Goal: Transaction & Acquisition: Purchase product/service

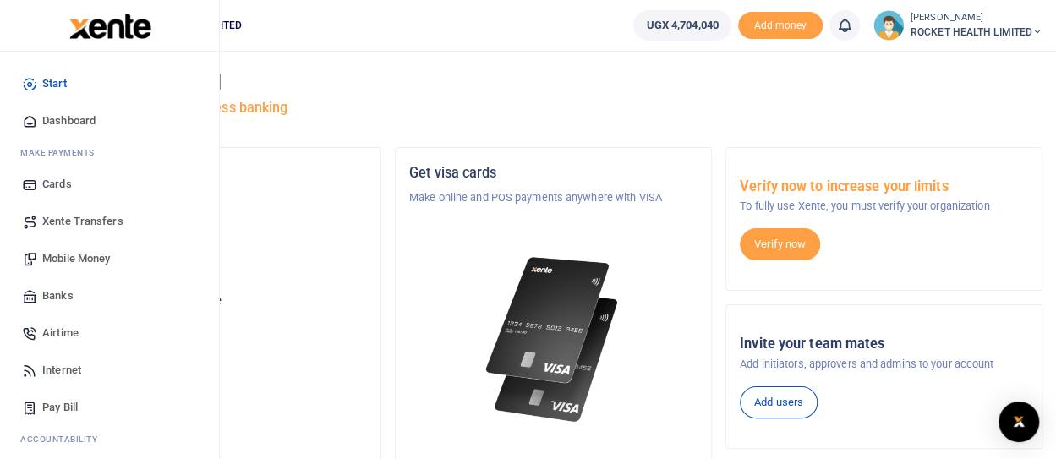
click at [77, 251] on span "Mobile Money" at bounding box center [76, 258] width 68 height 17
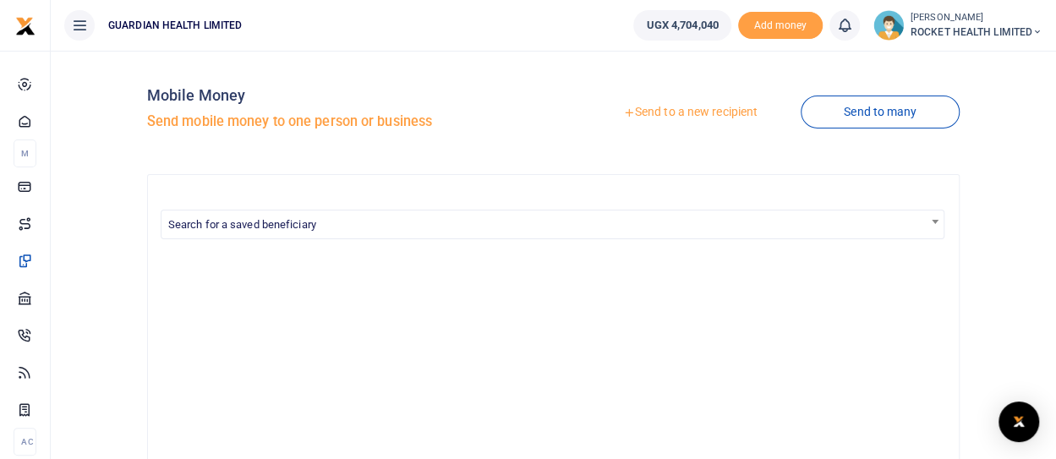
click at [712, 114] on link "Send to a new recipient" at bounding box center [690, 112] width 221 height 30
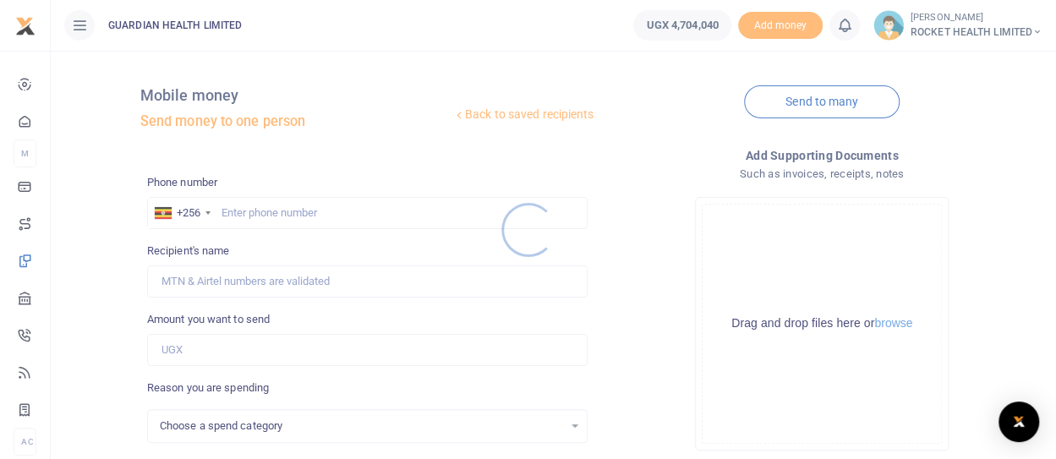
select select
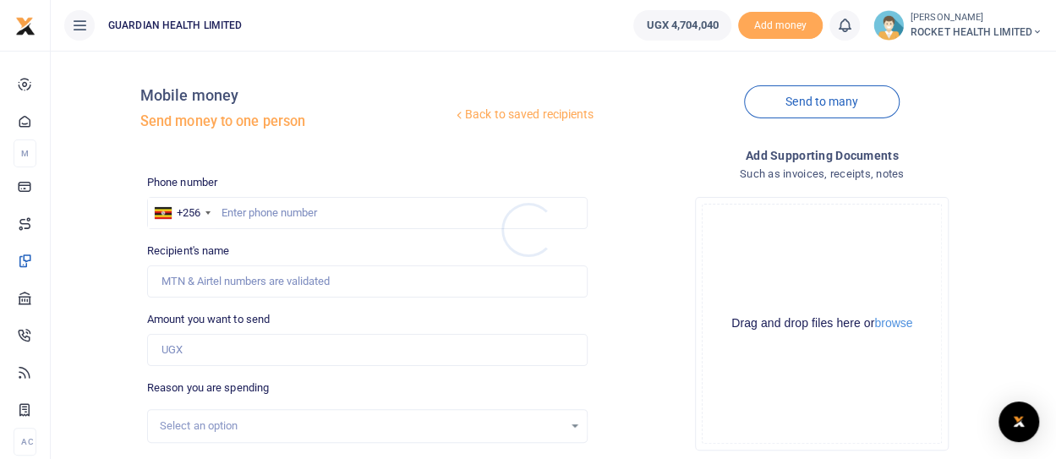
click at [323, 218] on div at bounding box center [528, 229] width 1056 height 459
click at [323, 215] on input "text" at bounding box center [367, 213] width 441 height 32
type input "0"
type input "777404609"
type input "Uthman Kizito"
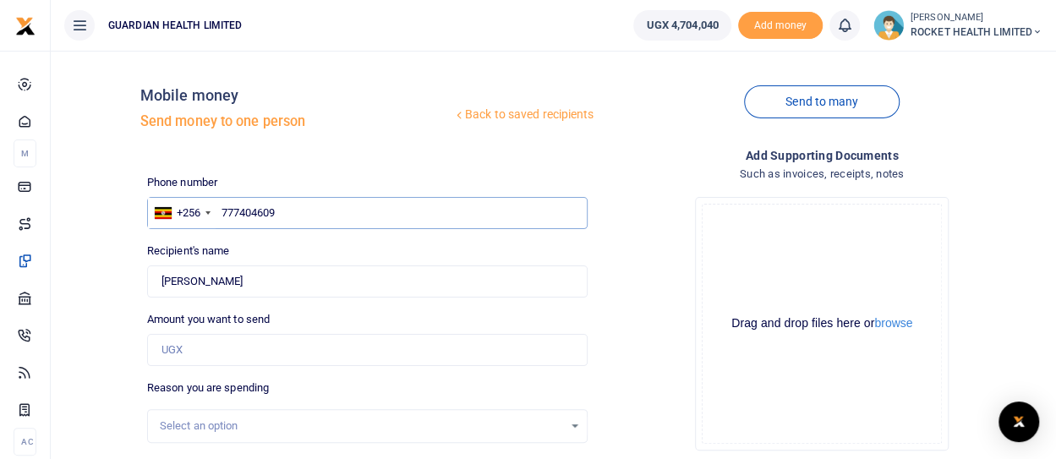
type input "777404609"
click at [250, 344] on input "Amount you want to send" at bounding box center [367, 350] width 441 height 32
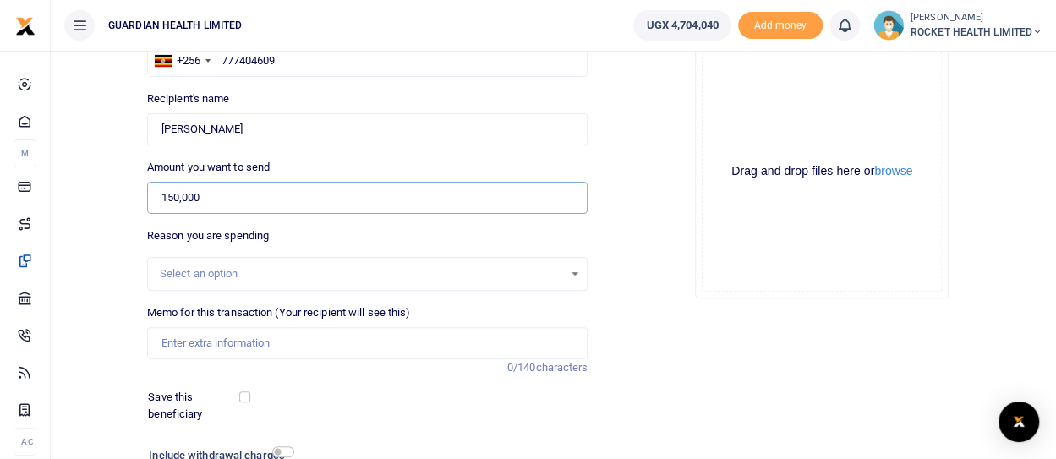
scroll to position [156, 0]
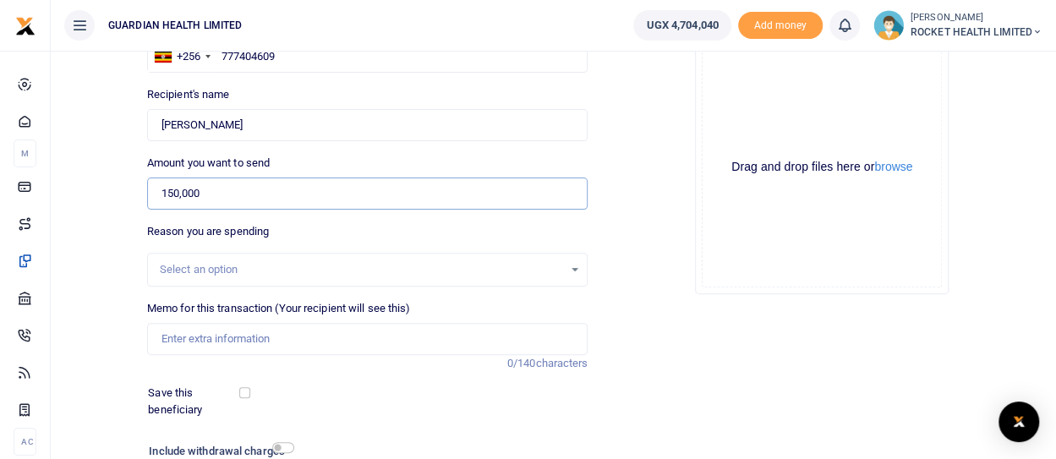
type input "150,000"
click at [277, 277] on div "Select an option" at bounding box center [368, 269] width 440 height 19
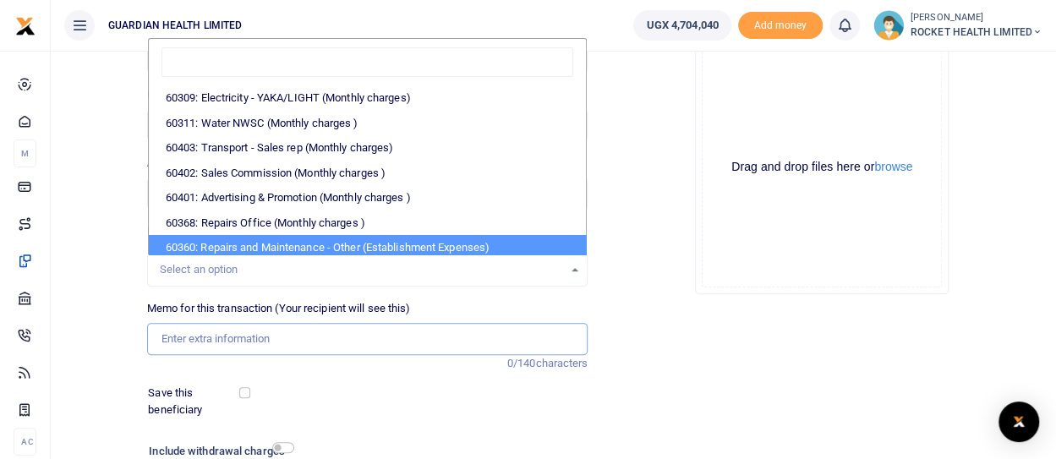
click at [245, 346] on input "Memo for this transaction (Your recipient will see this)" at bounding box center [367, 339] width 441 height 32
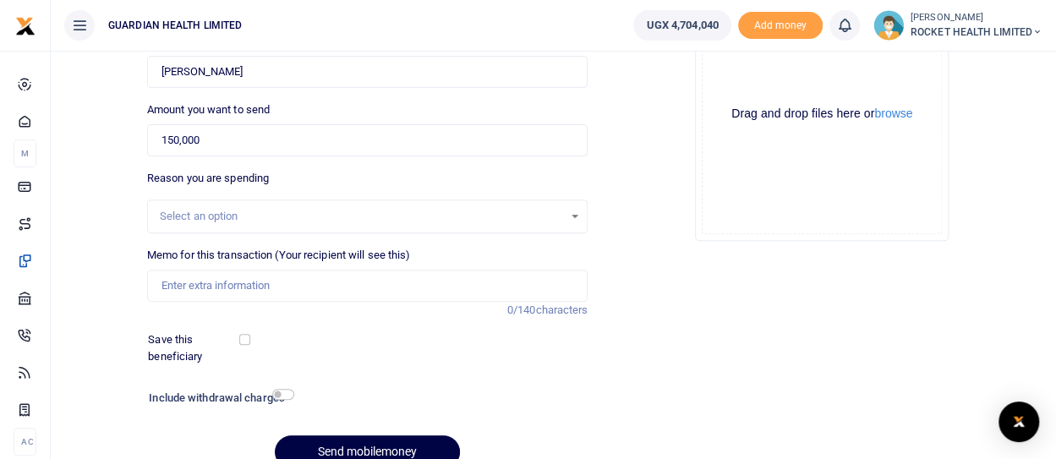
scroll to position [211, 0]
click at [196, 275] on input "Memo for this transaction (Your recipient will see this)" at bounding box center [367, 284] width 441 height 32
type input "PETTY CASH TOP UP"
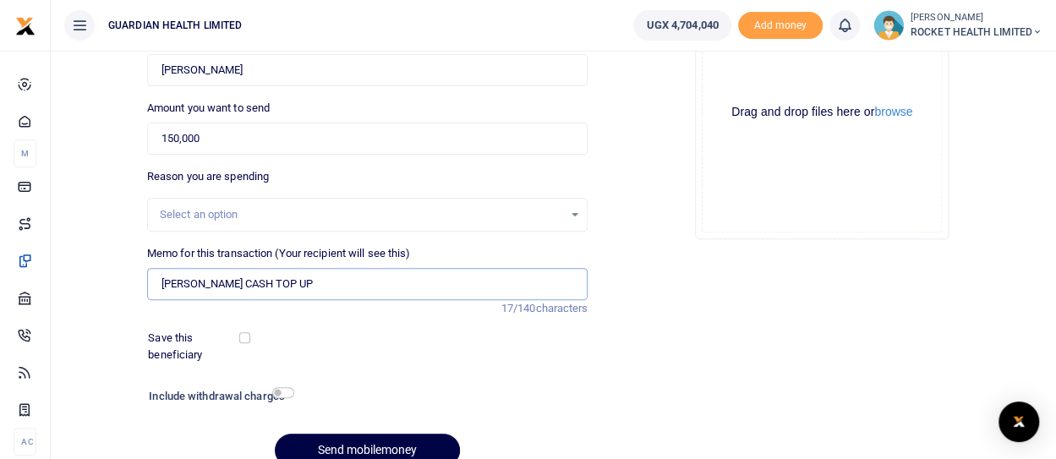
scroll to position [287, 0]
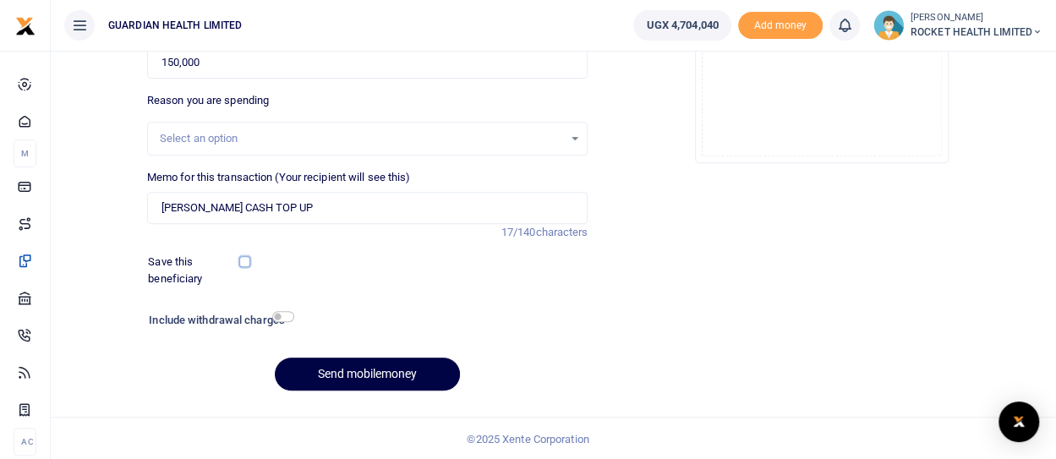
click at [245, 260] on input "checkbox" at bounding box center [244, 261] width 11 height 11
checkbox input "true"
click at [329, 372] on button "Send mobilemoney" at bounding box center [367, 374] width 185 height 33
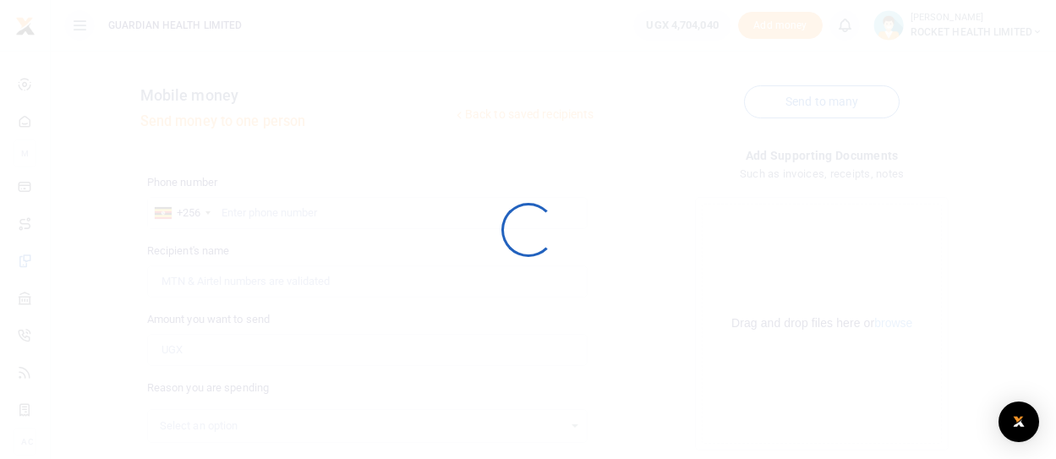
scroll to position [287, 0]
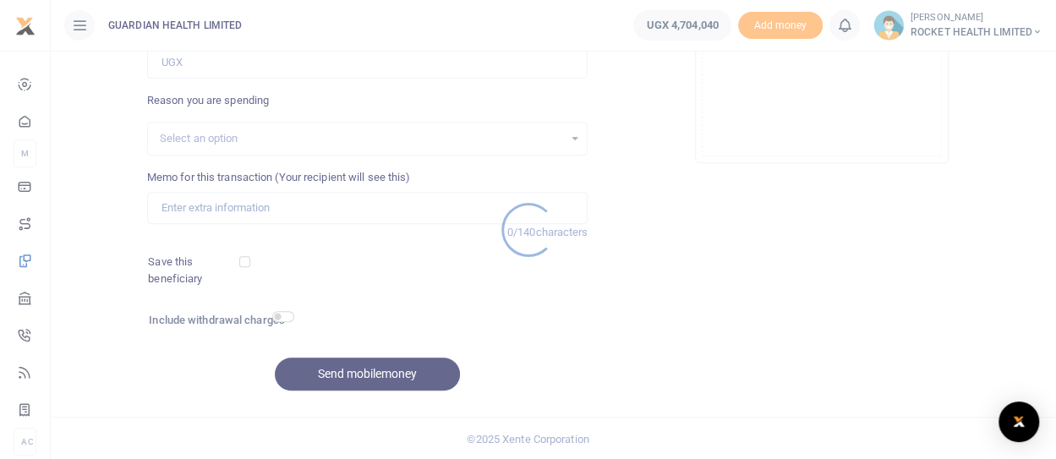
click at [969, 30] on div at bounding box center [528, 229] width 1056 height 459
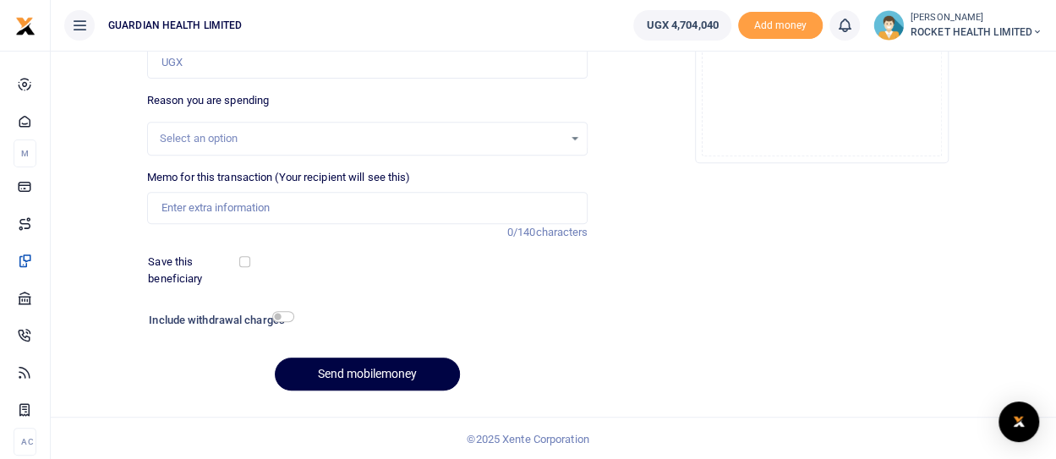
click at [1025, 31] on span "ROCKET HEALTH LIMITED" at bounding box center [977, 32] width 132 height 15
click at [948, 123] on link "Logout" at bounding box center [977, 124] width 134 height 24
